Goal: Find specific page/section: Find specific page/section

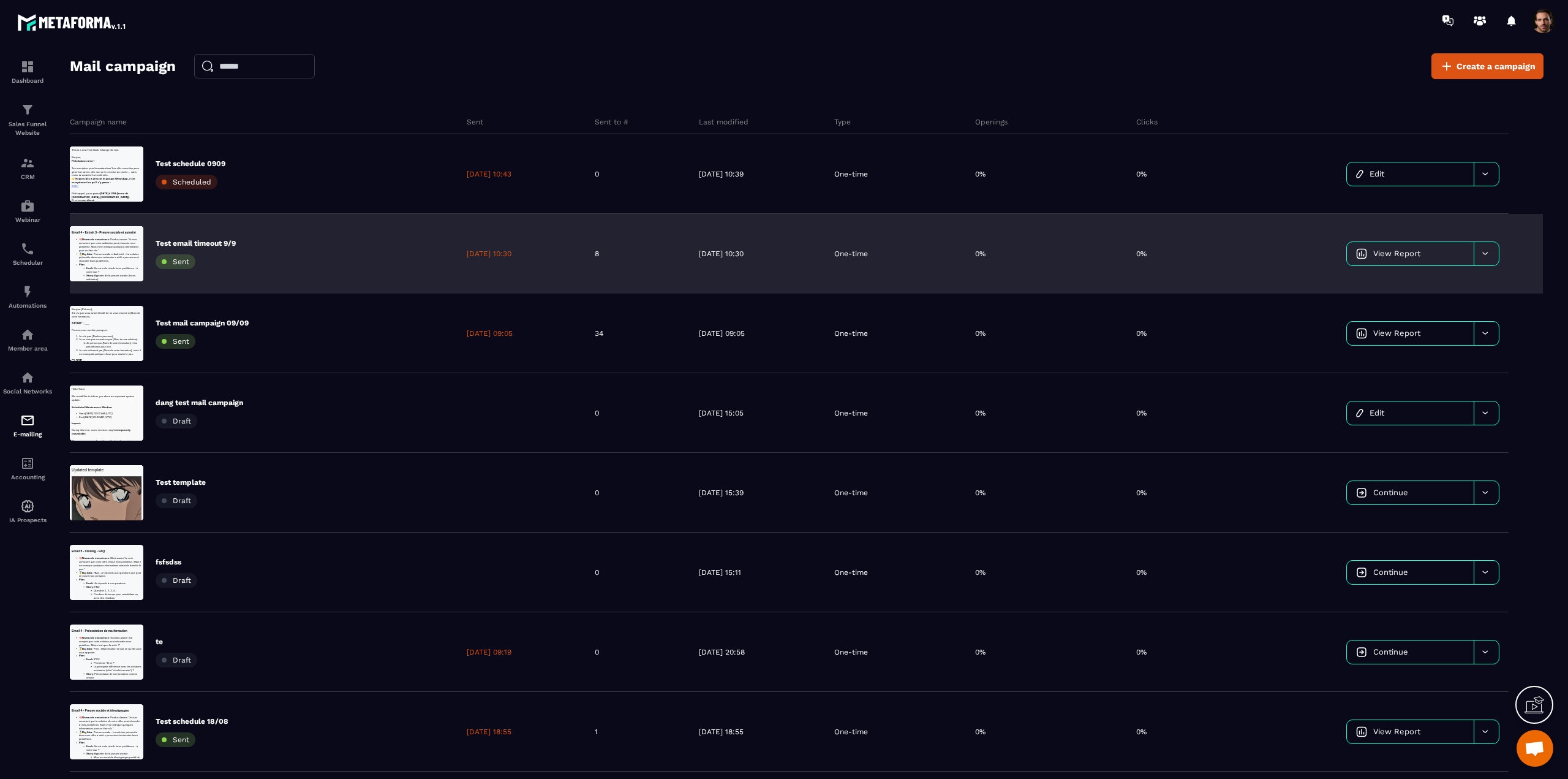
click at [1201, 264] on div "0%" at bounding box center [1174, 254] width 94 height 80
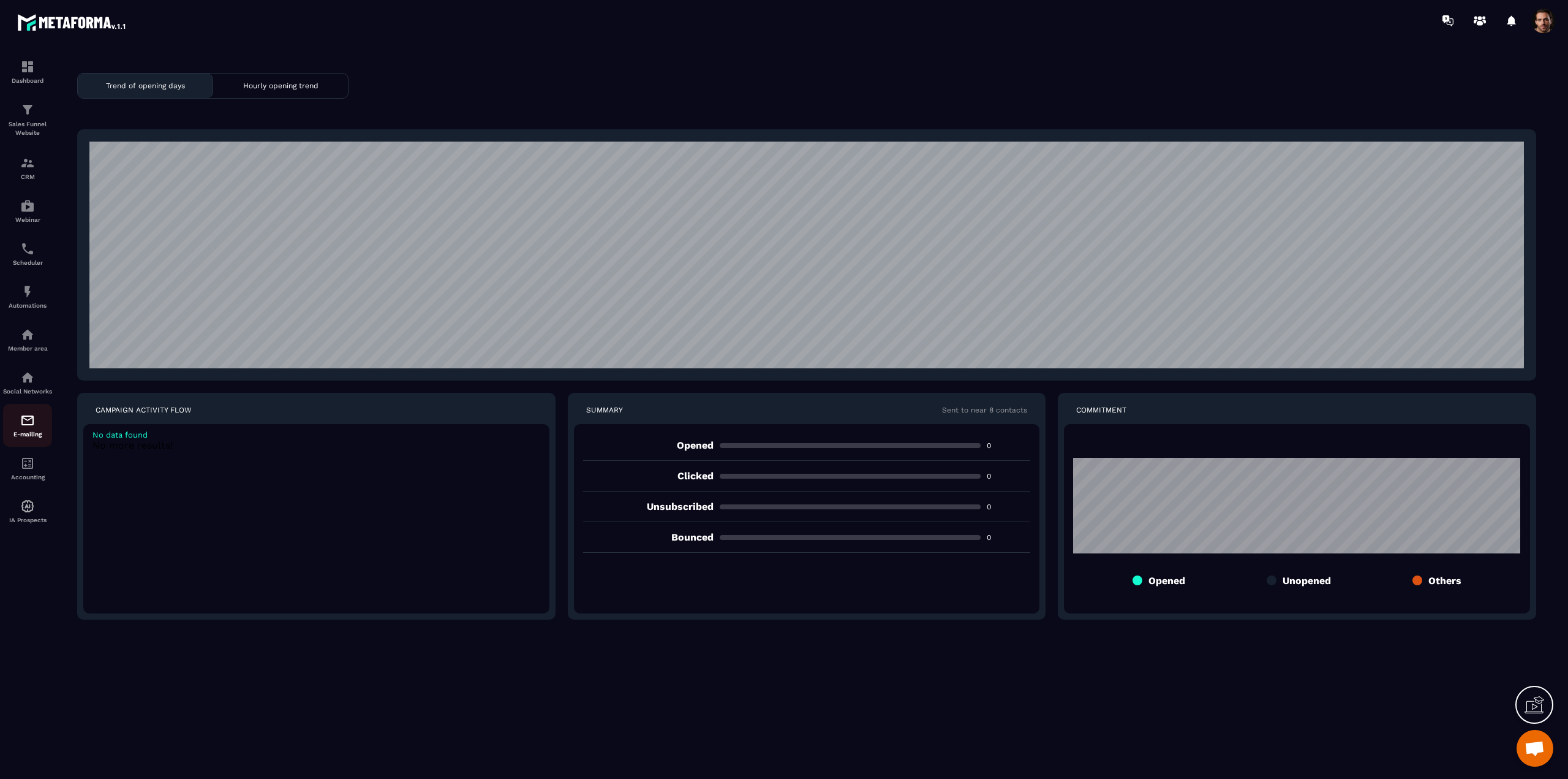
click at [29, 428] on img at bounding box center [27, 420] width 15 height 15
